Goal: Information Seeking & Learning: Learn about a topic

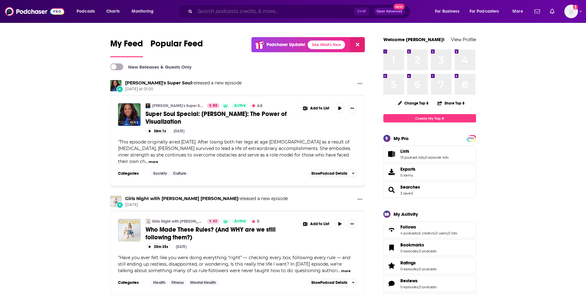
click at [237, 13] on input "Search podcasts, credits, & more..." at bounding box center [274, 11] width 159 height 10
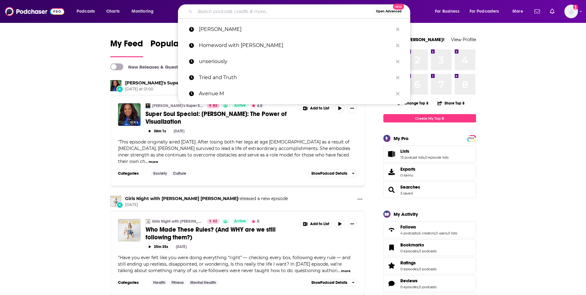
paste input "Host of Restorative Grief with [PERSON_NAME]"
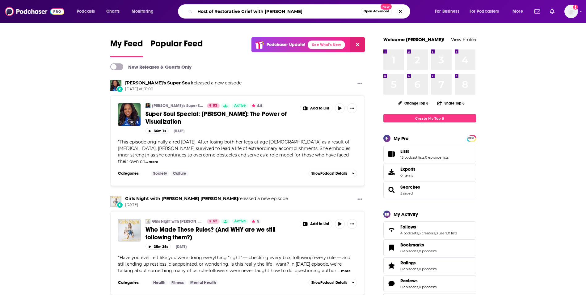
click at [215, 10] on input "Host of Restorative Grief with [PERSON_NAME]" at bounding box center [278, 11] width 166 height 10
type input "Restorative Grief with [PERSON_NAME]"
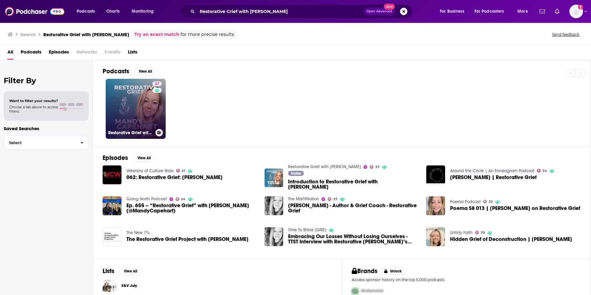
click at [133, 110] on link "37 Restorative Grief with [PERSON_NAME]" at bounding box center [136, 109] width 60 height 60
